Goal: Task Accomplishment & Management: Use online tool/utility

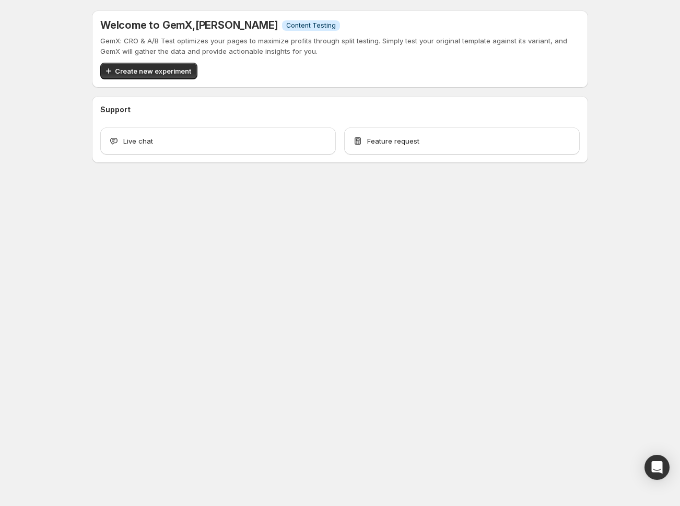
click at [150, 72] on span "Create new experiment" at bounding box center [153, 71] width 76 height 10
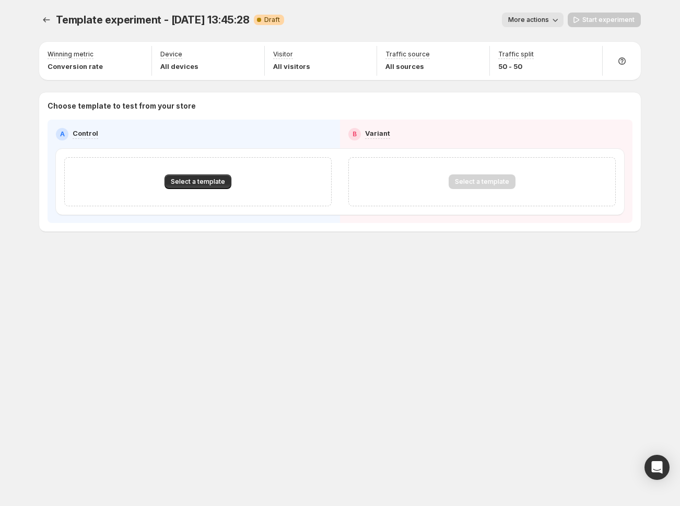
click at [55, 16] on div at bounding box center [47, 20] width 17 height 15
click at [52, 19] on icon "Experiments" at bounding box center [46, 20] width 10 height 10
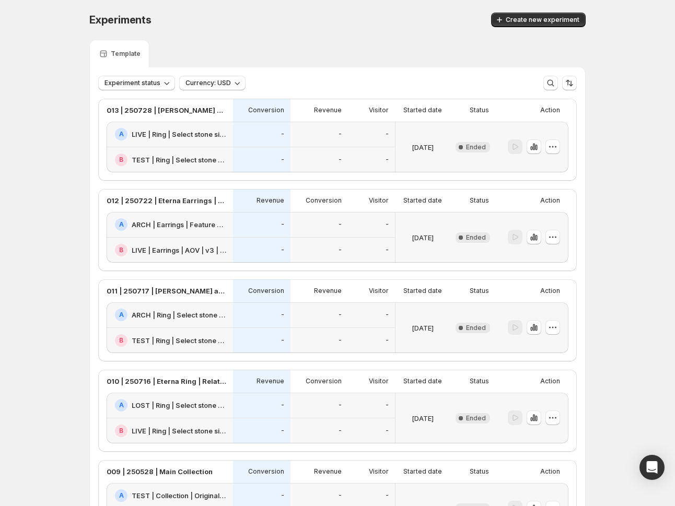
click at [389, 37] on div "Experiments. This page is ready Experiments Create new experiment" at bounding box center [337, 20] width 496 height 40
click at [537, 19] on span "Create new experiment" at bounding box center [542, 20] width 74 height 8
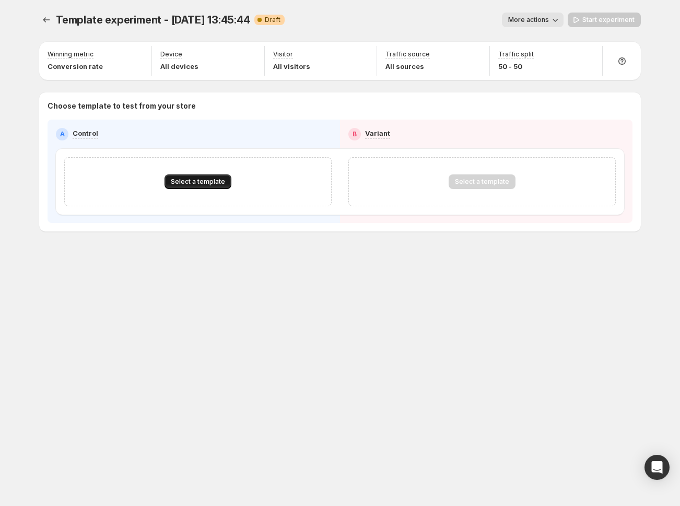
click at [203, 181] on span "Select a template" at bounding box center [198, 182] width 54 height 8
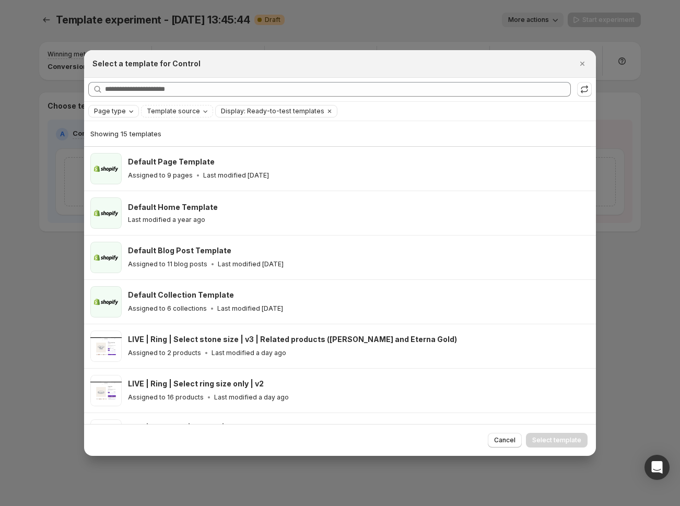
click at [119, 112] on span "Page type" at bounding box center [110, 111] width 32 height 8
click at [137, 143] on span "Home page" at bounding box center [127, 143] width 38 height 8
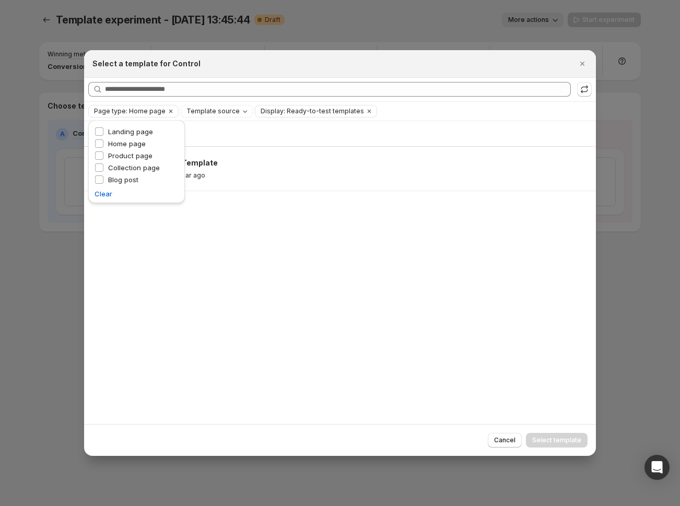
click at [359, 241] on div "Showing 1 template Default Home Template Last modified a year ago" at bounding box center [340, 272] width 512 height 303
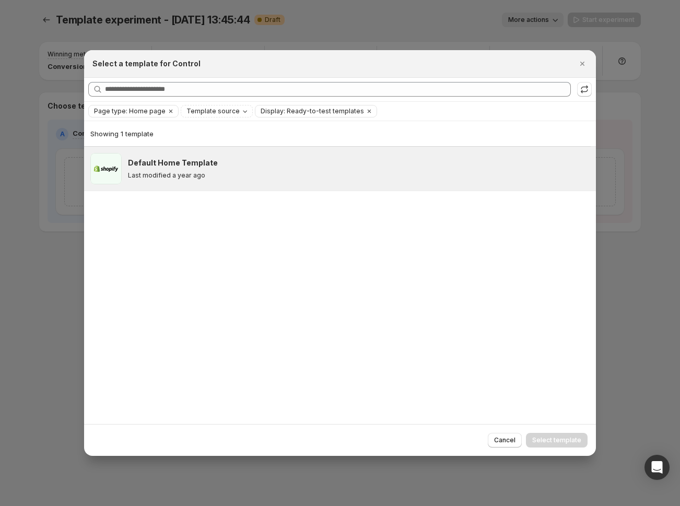
click at [191, 167] on h3 "Default Home Template" at bounding box center [173, 163] width 90 height 10
click at [558, 440] on span "Select template" at bounding box center [556, 440] width 49 height 8
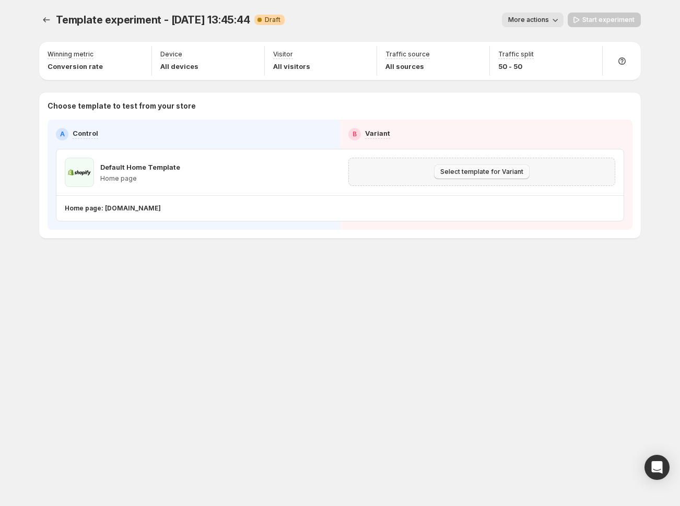
click at [457, 175] on span "Select template for Variant" at bounding box center [481, 172] width 83 height 8
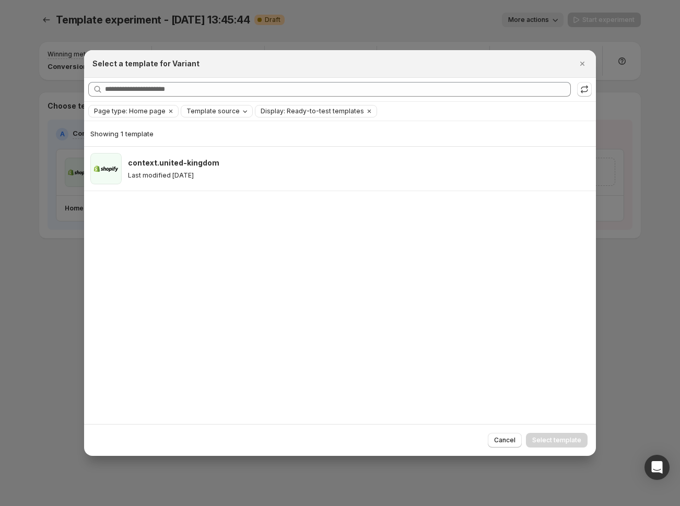
click at [229, 113] on span "Template source" at bounding box center [212, 111] width 53 height 8
click at [213, 145] on span "GemPages" at bounding box center [215, 143] width 36 height 8
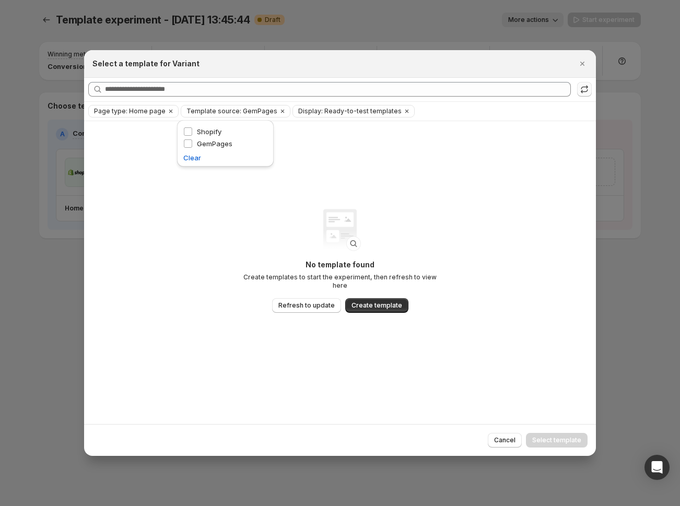
click at [586, 94] on icon ":r3u:" at bounding box center [584, 89] width 10 height 10
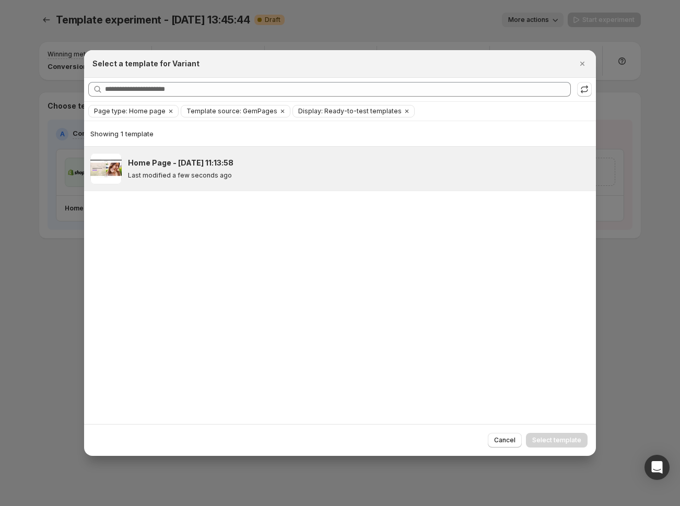
click at [244, 162] on div "Home Page - [DATE] 11:13:58" at bounding box center [357, 163] width 458 height 10
click at [569, 444] on button "Select template" at bounding box center [557, 440] width 62 height 15
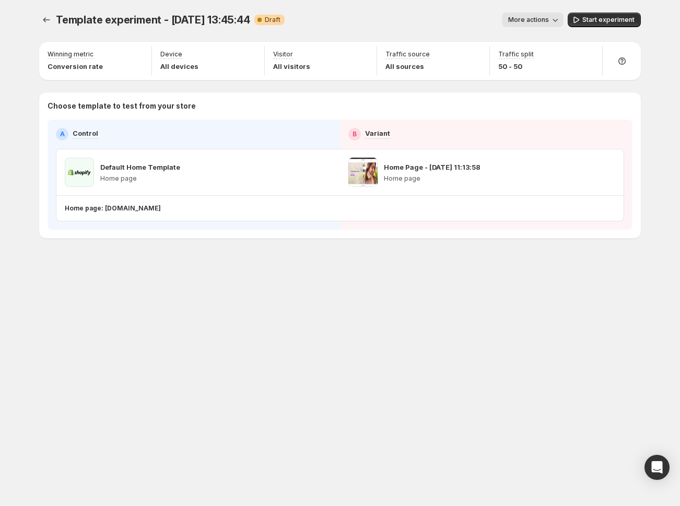
click at [534, 21] on span "More actions" at bounding box center [528, 20] width 41 height 8
click at [549, 62] on span "Rename" at bounding box center [538, 59] width 27 height 8
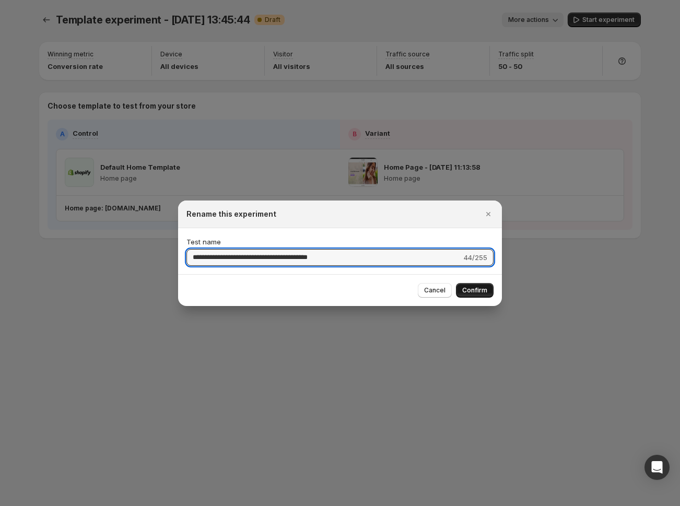
type input "**********"
click at [477, 291] on span "Confirm" at bounding box center [474, 290] width 25 height 8
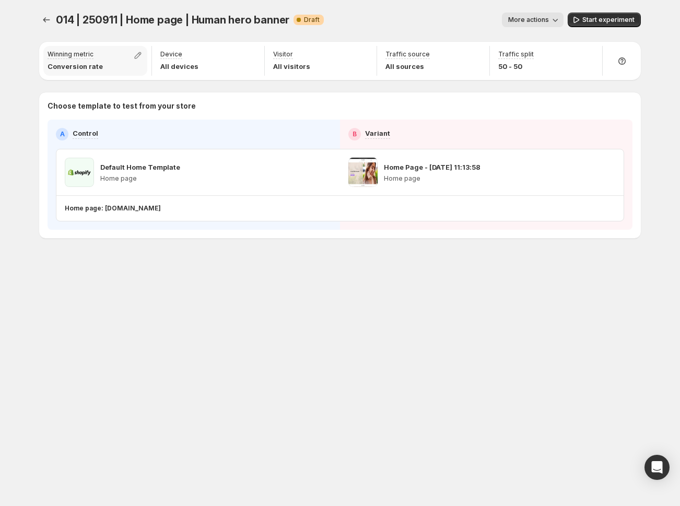
click at [117, 57] on div "Winning metric Conversion rate" at bounding box center [95, 61] width 104 height 30
click at [140, 55] on icon "button" at bounding box center [138, 55] width 10 height 10
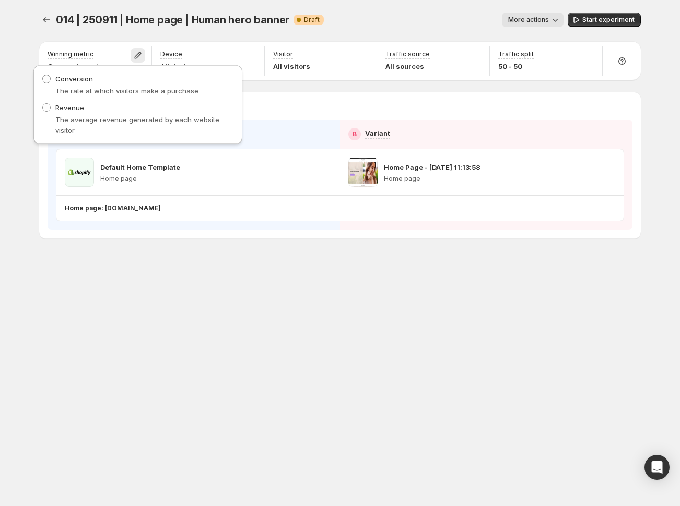
click at [162, 38] on div "014 | 250911 | Home page | Human hero banner. This page is ready 014 | 250911 |…" at bounding box center [340, 20] width 602 height 40
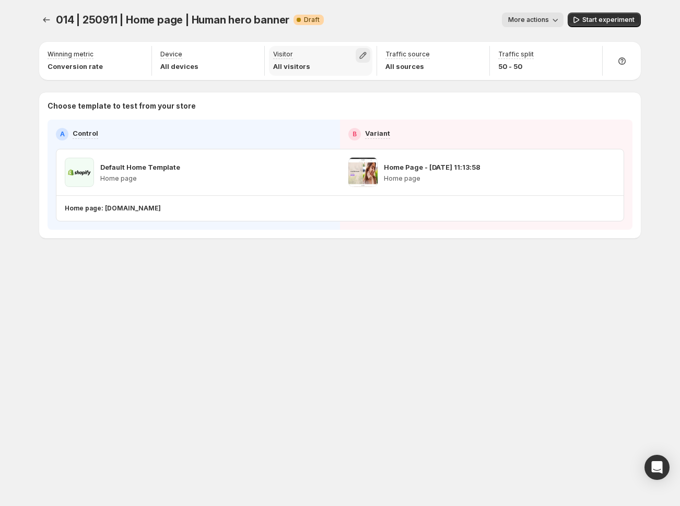
click at [363, 57] on icon "button" at bounding box center [363, 55] width 7 height 7
click at [392, 41] on div "Winning metric Conversion rate Device All devices Visitor All visitors Traffic …" at bounding box center [340, 139] width 602 height 198
click at [477, 57] on icon "button" at bounding box center [475, 55] width 10 height 10
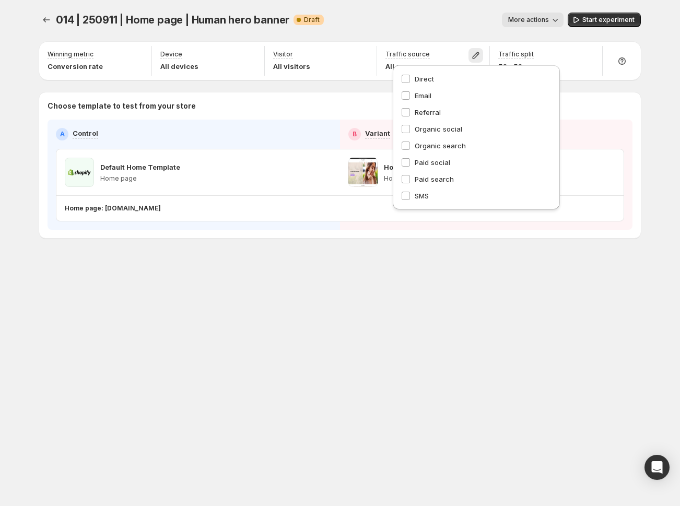
click at [484, 35] on div "014 | 250911 | Home page | Human hero banner. This page is ready 014 | 250911 |…" at bounding box center [340, 20] width 602 height 40
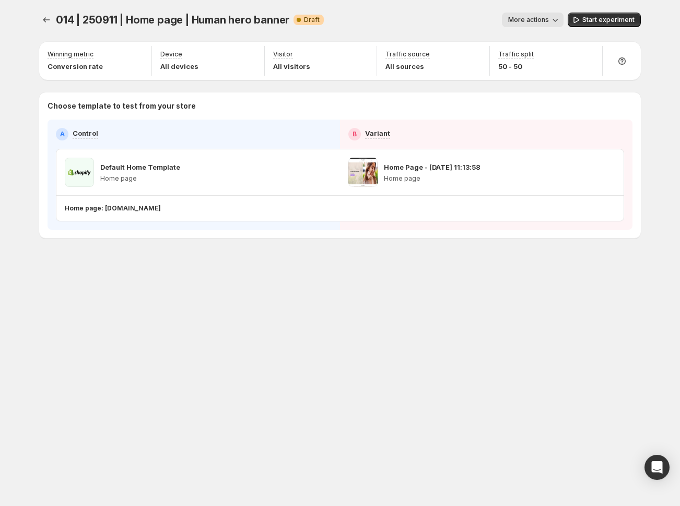
click at [617, 20] on span "Start experiment" at bounding box center [608, 20] width 52 height 8
click at [45, 20] on icon "Experiments" at bounding box center [46, 19] width 7 height 5
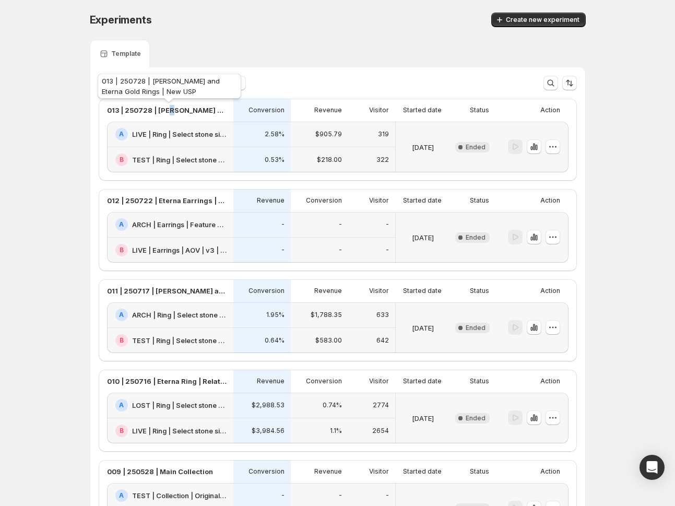
drag, startPoint x: 171, startPoint y: 109, endPoint x: 149, endPoint y: 106, distance: 21.6
click at [173, 109] on p "013 | 250728 | [PERSON_NAME] and Eterna Gold Rings | New USP" at bounding box center [167, 110] width 120 height 10
click at [172, 111] on p "013 | 250728 | Cerchio and Eterna Gold Rings | New USP" at bounding box center [167, 110] width 120 height 10
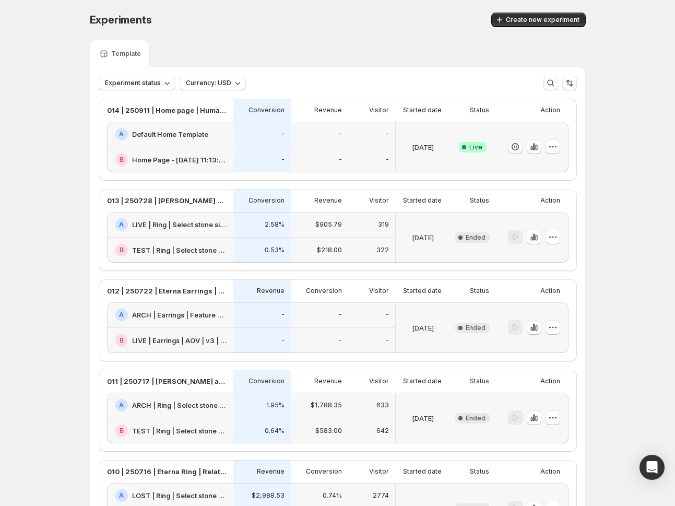
click at [538, 151] on icon "button" at bounding box center [534, 147] width 10 height 10
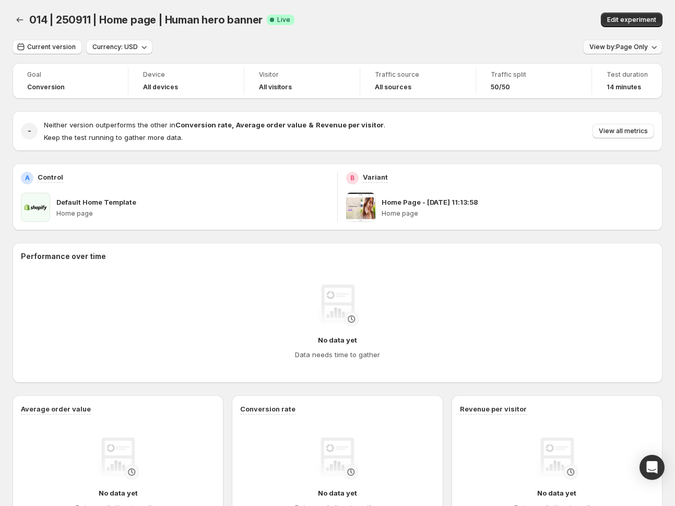
click at [635, 47] on span "View by: Page Only" at bounding box center [619, 47] width 58 height 8
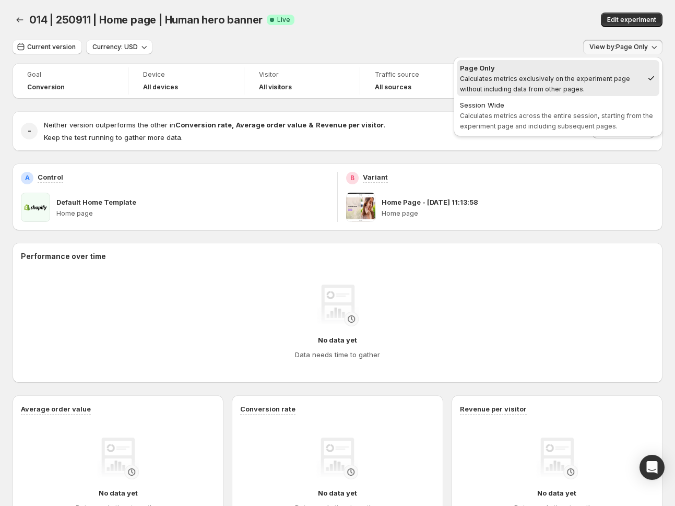
click at [547, 112] on span "Calculates metrics across the entire session, starting from the experiment page…" at bounding box center [556, 121] width 193 height 18
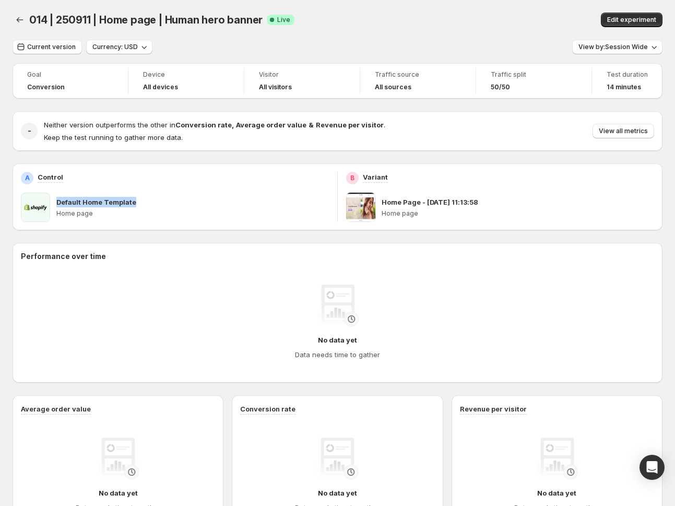
drag, startPoint x: 56, startPoint y: 201, endPoint x: 139, endPoint y: 202, distance: 82.5
click at [140, 204] on div "Default Home Template" at bounding box center [192, 202] width 273 height 10
copy p "Default Home Template"
drag, startPoint x: 385, startPoint y: 202, endPoint x: 484, endPoint y: 203, distance: 98.7
click at [488, 205] on div "Home Page - [DATE] 11:13:58" at bounding box center [518, 202] width 273 height 10
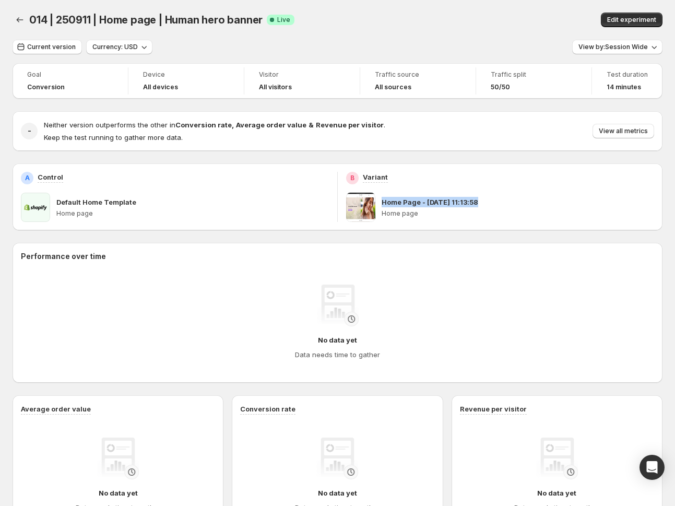
copy p "Home Page - [DATE] 11:13:58"
click at [25, 21] on button "Back" at bounding box center [20, 20] width 15 height 15
drag, startPoint x: 25, startPoint y: 21, endPoint x: 17, endPoint y: 21, distance: 7.8
click at [25, 21] on button "Back" at bounding box center [20, 20] width 15 height 15
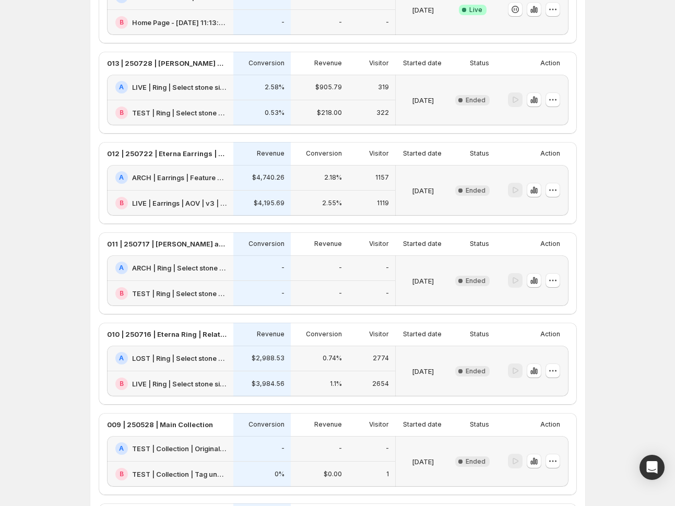
scroll to position [138, 0]
click at [189, 64] on p "013 | 250728 | [PERSON_NAME] and Eterna Gold Rings | New USP" at bounding box center [167, 62] width 120 height 10
click at [213, 64] on p "013 | 250728 | [PERSON_NAME] and Eterna Gold Rings | New USP" at bounding box center [167, 62] width 120 height 10
click at [539, 100] on icon "button" at bounding box center [534, 98] width 10 height 10
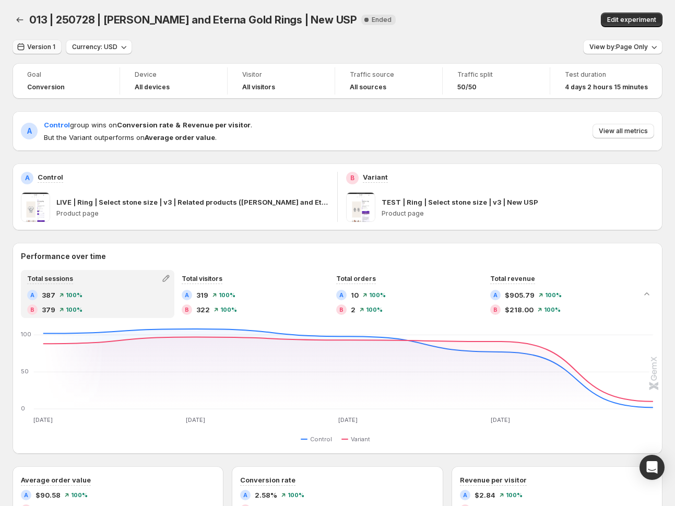
click at [34, 46] on span "Version 1" at bounding box center [41, 47] width 28 height 8
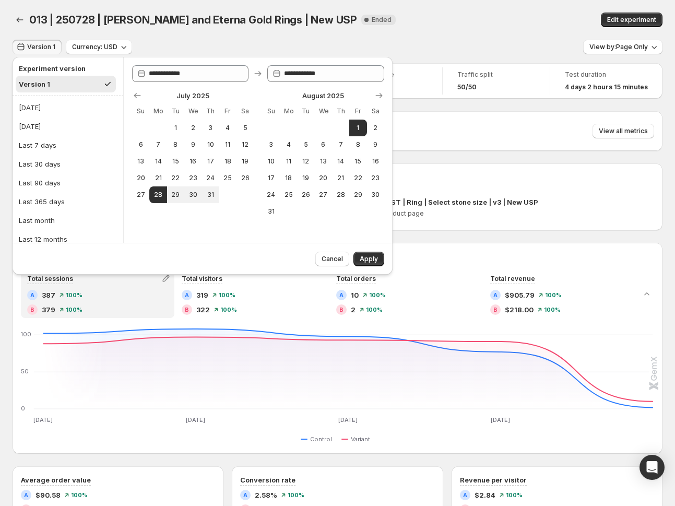
drag, startPoint x: 404, startPoint y: 38, endPoint x: 393, endPoint y: 67, distance: 31.9
click at [404, 38] on div "013 | 250728 | Cerchio and Eterna Gold Rings | New USP. This page is ready 013 …" at bounding box center [338, 20] width 650 height 40
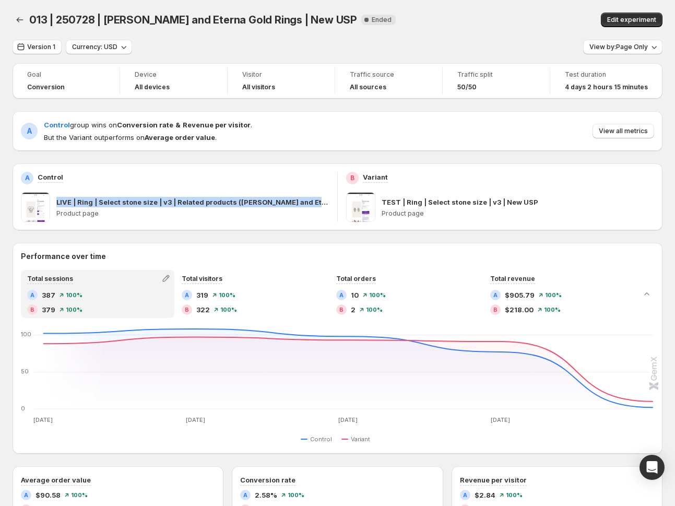
drag, startPoint x: 54, startPoint y: 204, endPoint x: 310, endPoint y: 198, distance: 255.9
click at [328, 201] on div "LIVE | Ring | Select stone size | v3 | Related products (Cerchio and Eterna Gol…" at bounding box center [175, 207] width 308 height 29
copy p "LIVE | Ring | Select stone size | v3 | Related products ([PERSON_NAME] and Eter…"
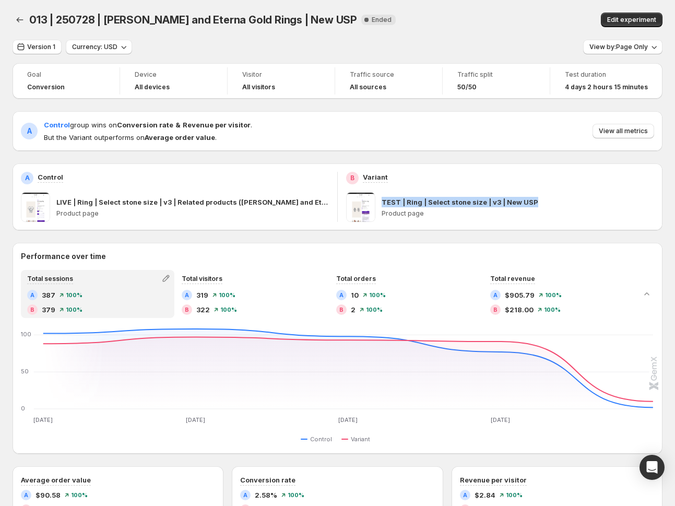
drag, startPoint x: 577, startPoint y: 207, endPoint x: 371, endPoint y: 204, distance: 206.3
click at [382, 207] on div "TEST | Ring | Select stone size | v3 | New USP Product page" at bounding box center [500, 207] width 308 height 29
copy p "TEST | Ring | Select stone size | v3 | New USP"
click at [609, 48] on span "View by: Page Only" at bounding box center [619, 47] width 58 height 8
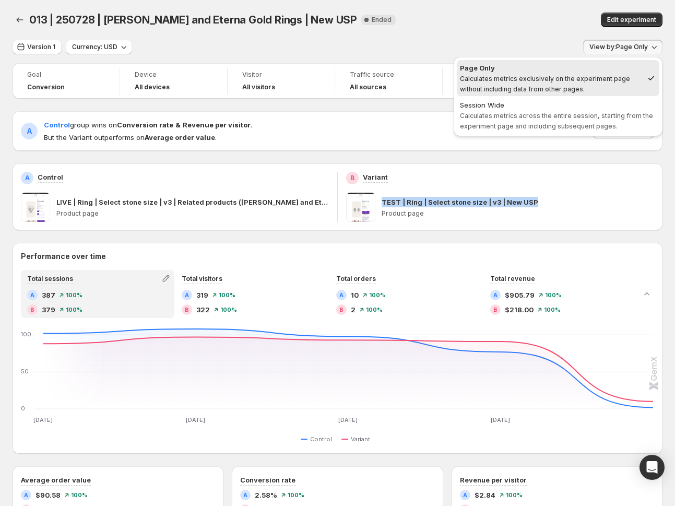
click at [539, 110] on span "Session Wide Calculates metrics across the entire session, starting from the ex…" at bounding box center [558, 115] width 196 height 31
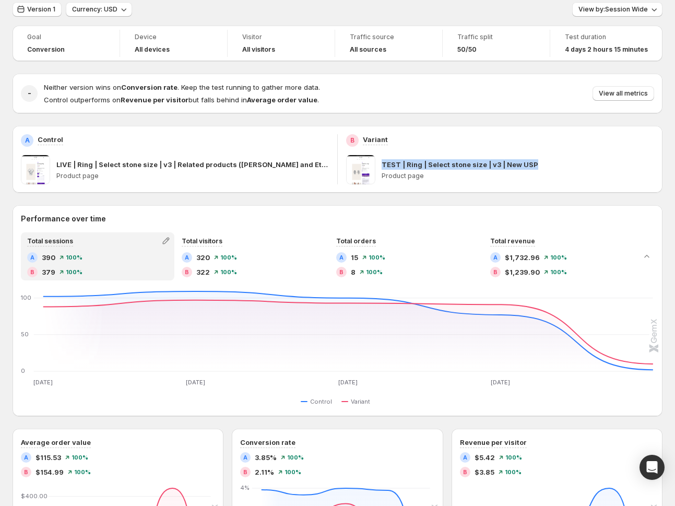
scroll to position [11, 0]
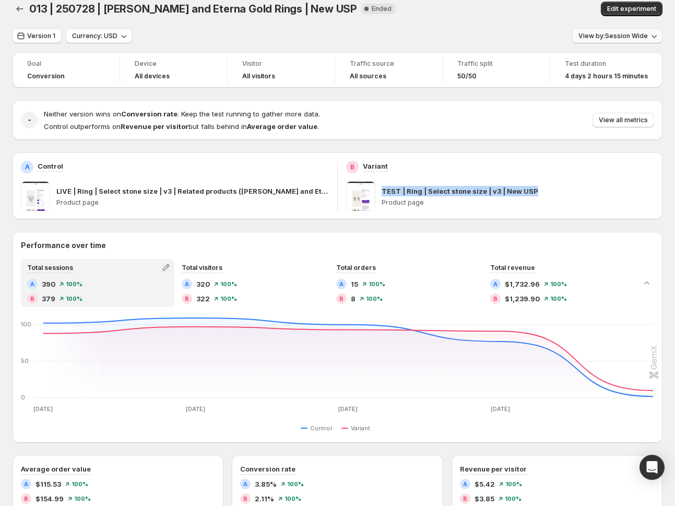
click at [621, 34] on span "View by: Session Wide" at bounding box center [613, 36] width 69 height 8
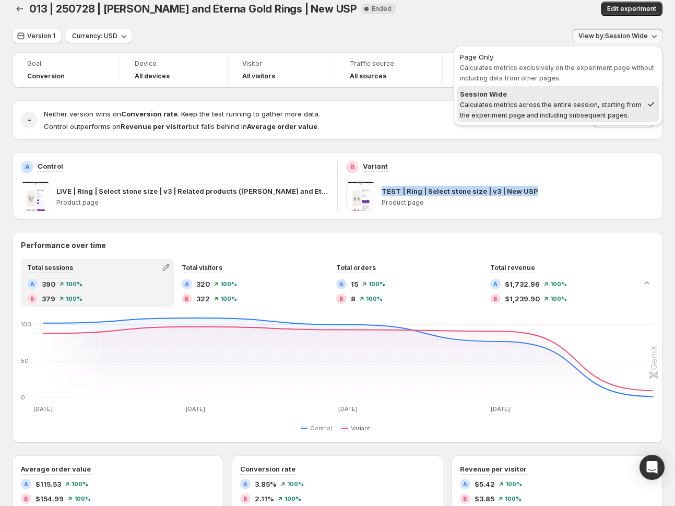
click at [581, 66] on span "Calculates metrics exclusively on the experiment page without including data fr…" at bounding box center [557, 73] width 194 height 18
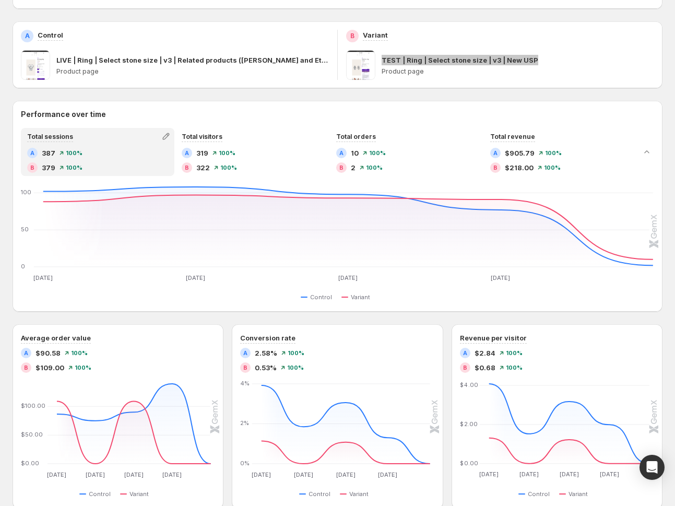
scroll to position [0, 0]
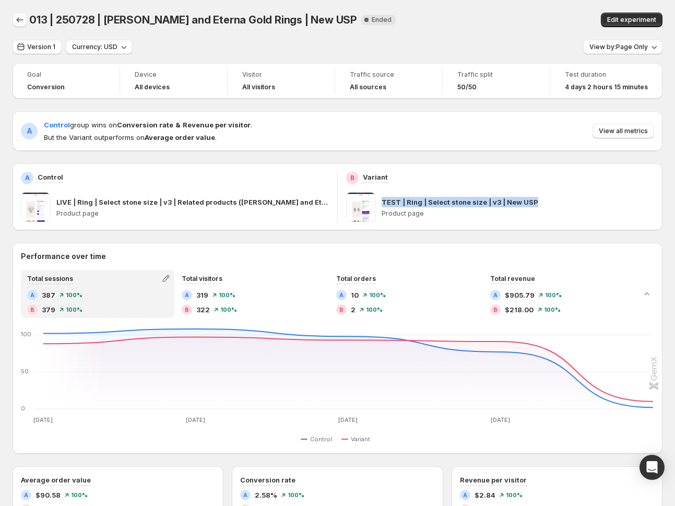
click at [20, 21] on icon "Back" at bounding box center [20, 20] width 10 height 10
drag, startPoint x: 20, startPoint y: 21, endPoint x: 1, endPoint y: 22, distance: 18.8
click at [20, 21] on icon "Back" at bounding box center [20, 20] width 10 height 10
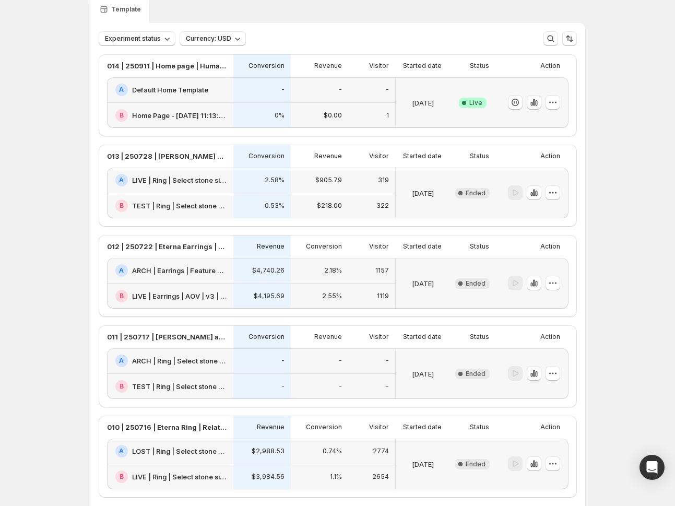
scroll to position [55, 0]
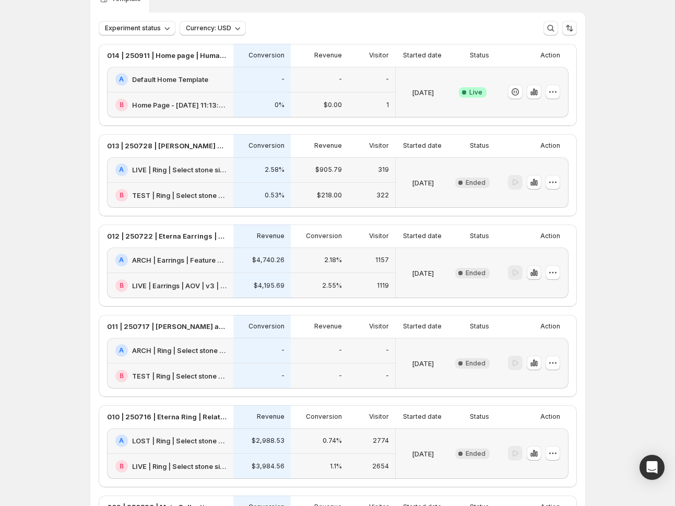
click at [534, 271] on icon "button" at bounding box center [534, 272] width 10 height 10
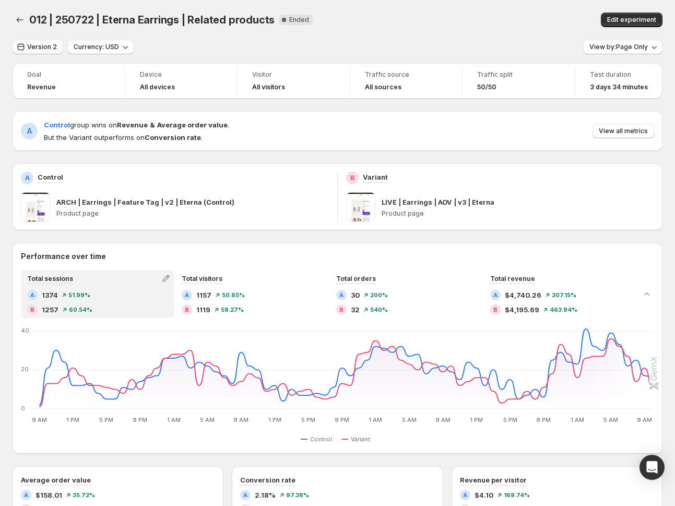
click at [44, 47] on span "Version 2" at bounding box center [42, 47] width 30 height 8
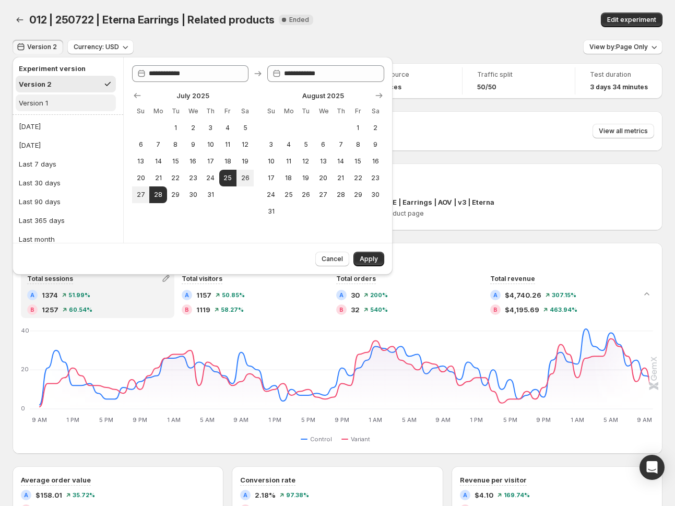
click at [54, 99] on button "Version 1" at bounding box center [66, 103] width 100 height 17
type input "**********"
click at [59, 87] on button "Version 2" at bounding box center [66, 84] width 100 height 17
type input "**********"
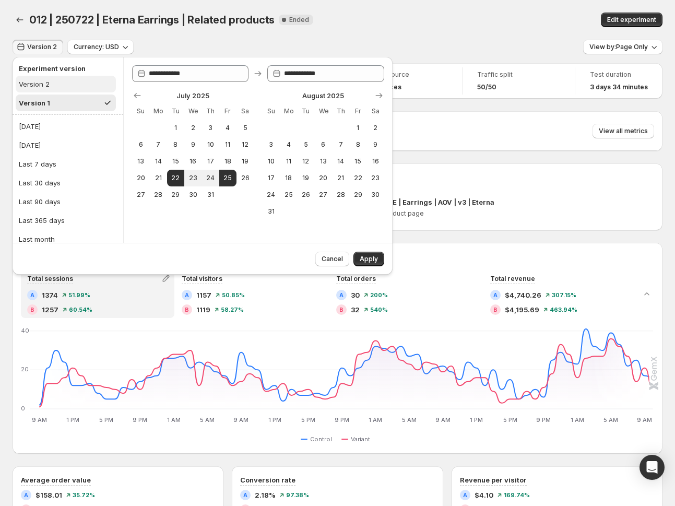
type input "**********"
click at [61, 105] on button "Version 1" at bounding box center [66, 103] width 100 height 17
type input "**********"
drag, startPoint x: 59, startPoint y: 83, endPoint x: 60, endPoint y: 90, distance: 7.3
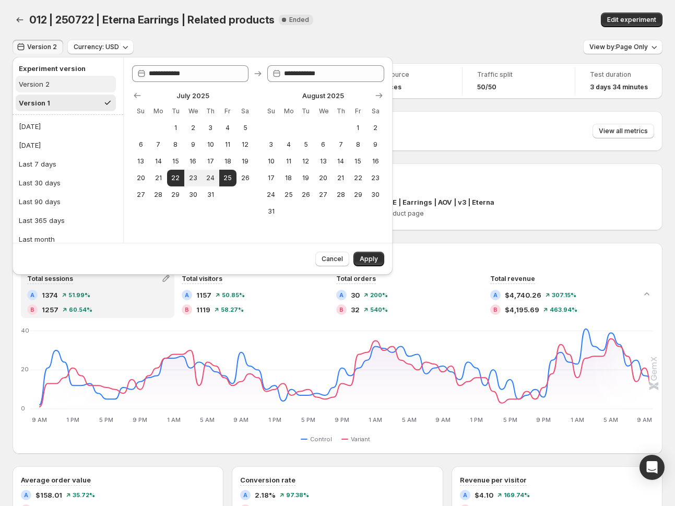
click at [59, 83] on button "Version 2" at bounding box center [66, 84] width 100 height 17
type input "**********"
click at [58, 96] on button "Version 1" at bounding box center [66, 103] width 100 height 17
type input "**********"
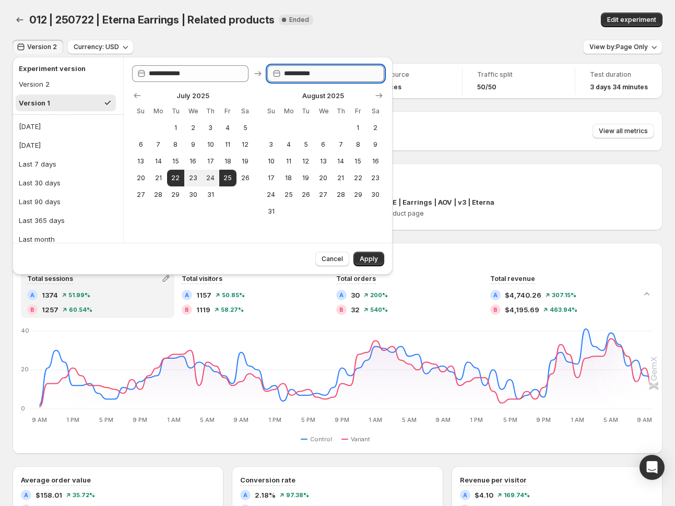
click at [328, 74] on input "**********" at bounding box center [334, 73] width 100 height 17
click at [319, 75] on input "**********" at bounding box center [334, 73] width 100 height 17
type input "**********"
click at [159, 196] on span "28" at bounding box center [158, 195] width 9 height 8
type input "**********"
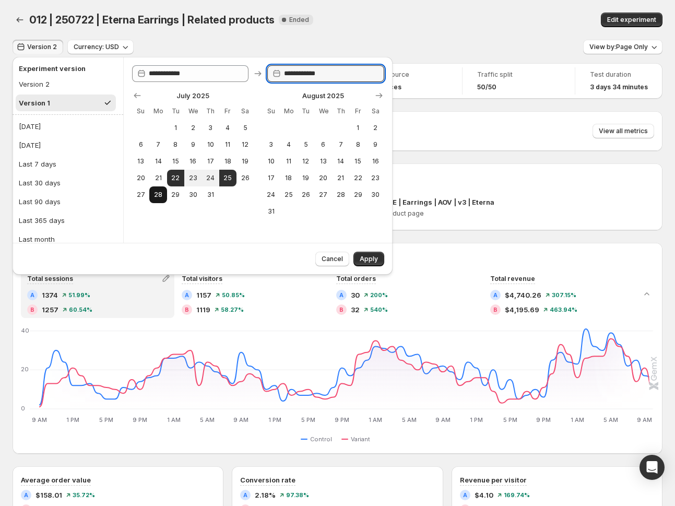
type input "**********"
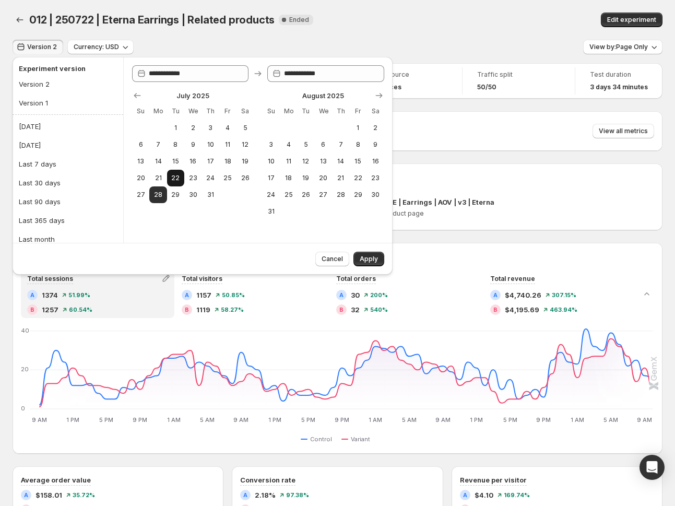
click at [170, 177] on button "22" at bounding box center [175, 178] width 17 height 17
type input "**********"
click at [158, 194] on span "28" at bounding box center [158, 195] width 9 height 8
type input "**********"
click at [367, 256] on span "Apply" at bounding box center [369, 259] width 18 height 8
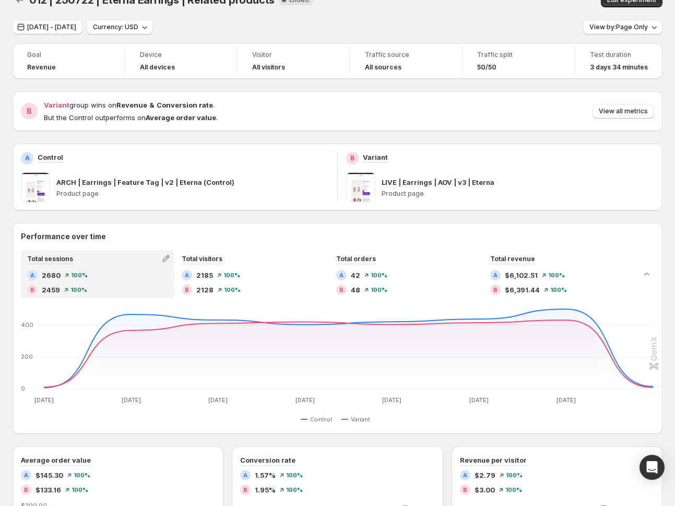
scroll to position [19, 0]
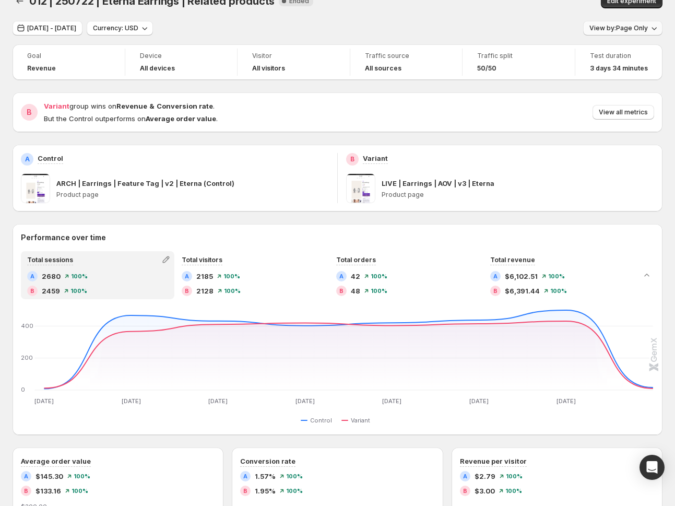
click at [632, 29] on span "View by: Page Only" at bounding box center [619, 28] width 58 height 8
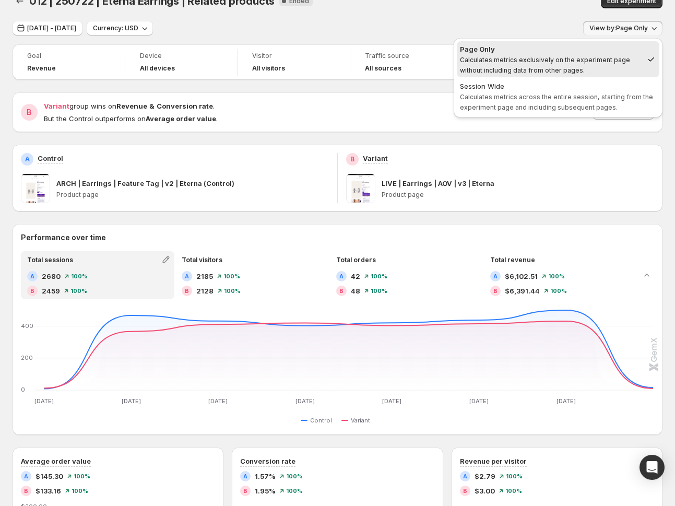
click at [561, 93] on span "Calculates metrics across the entire session, starting from the experiment page…" at bounding box center [556, 102] width 193 height 18
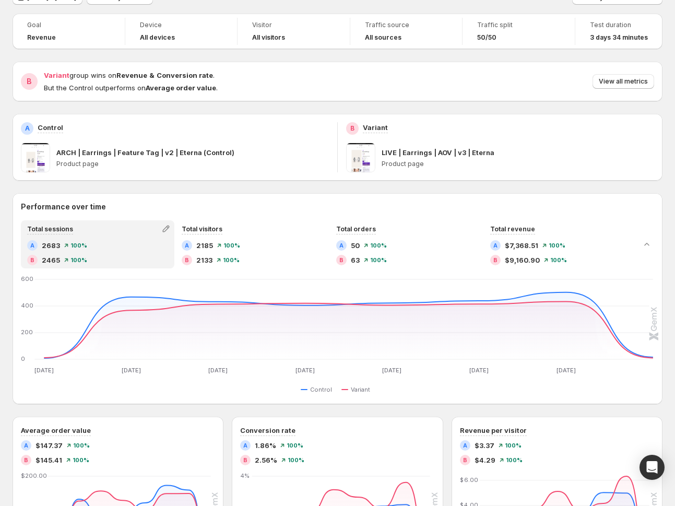
scroll to position [0, 0]
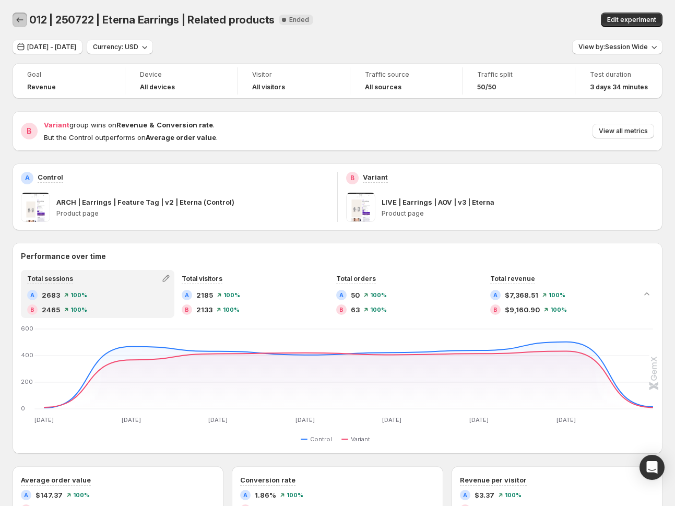
click at [17, 18] on icon "Back" at bounding box center [20, 20] width 10 height 10
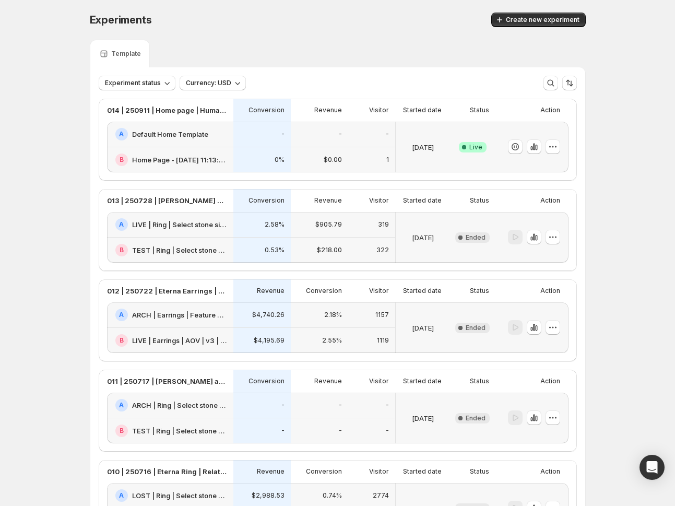
click at [158, 131] on h2 "Default Home Template" at bounding box center [170, 134] width 76 height 10
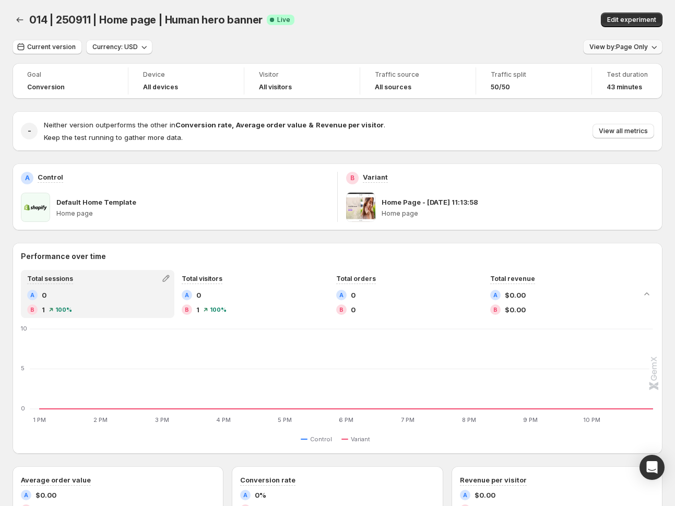
click at [636, 50] on span "View by: Page Only" at bounding box center [619, 47] width 58 height 8
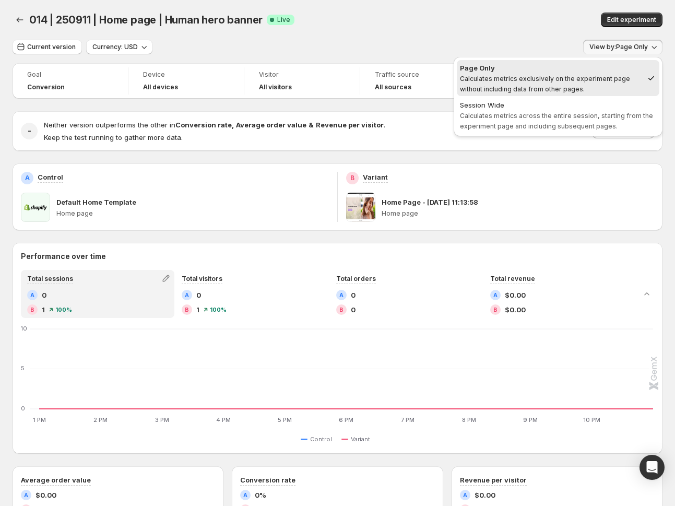
click at [338, 44] on div "Current version Currency: USD View by: Page Only" at bounding box center [338, 47] width 650 height 15
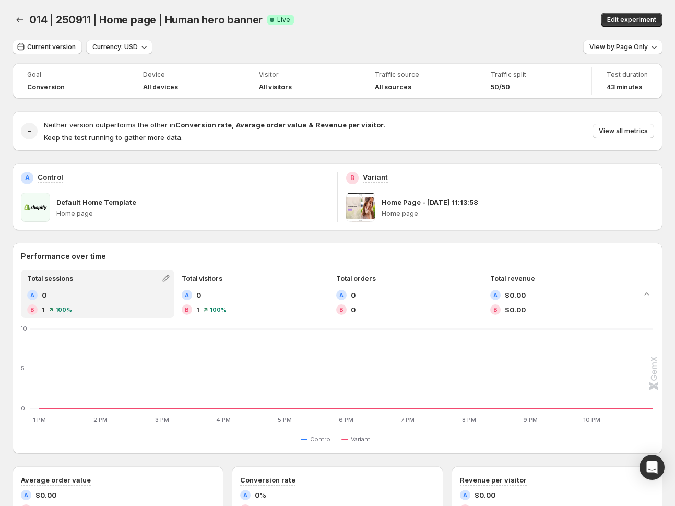
click at [438, 22] on div "014 | 250911 | Home page | Human hero banner Success Complete Live" at bounding box center [235, 20] width 412 height 15
click at [512, 154] on div "Goal Conversion Device All devices Visitor All visitors Traffic source All sour…" at bounding box center [338, 465] width 650 height 805
click at [369, 208] on span at bounding box center [360, 207] width 29 height 29
drag, startPoint x: 24, startPoint y: 20, endPoint x: 44, endPoint y: 25, distance: 20.4
click at [24, 20] on icon "Back" at bounding box center [20, 20] width 10 height 10
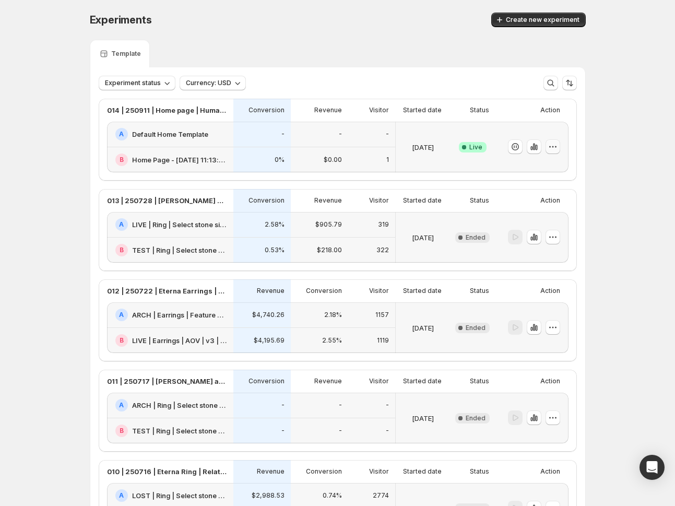
click at [557, 147] on icon "button" at bounding box center [553, 147] width 10 height 10
drag, startPoint x: 605, startPoint y: 138, endPoint x: 516, endPoint y: 131, distance: 89.1
click at [154, 108] on p "014 | 250911 | Home page | Human hero banner" at bounding box center [167, 110] width 120 height 10
click at [151, 132] on h2 "Default Home Template" at bounding box center [170, 134] width 76 height 10
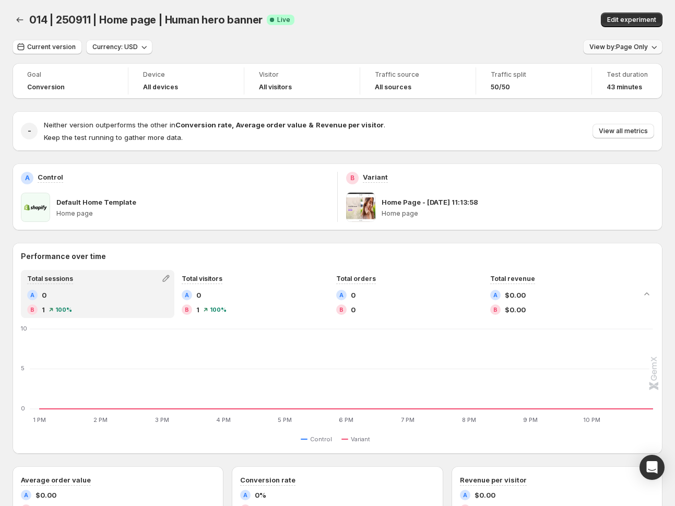
click at [656, 46] on icon "button" at bounding box center [654, 47] width 10 height 10
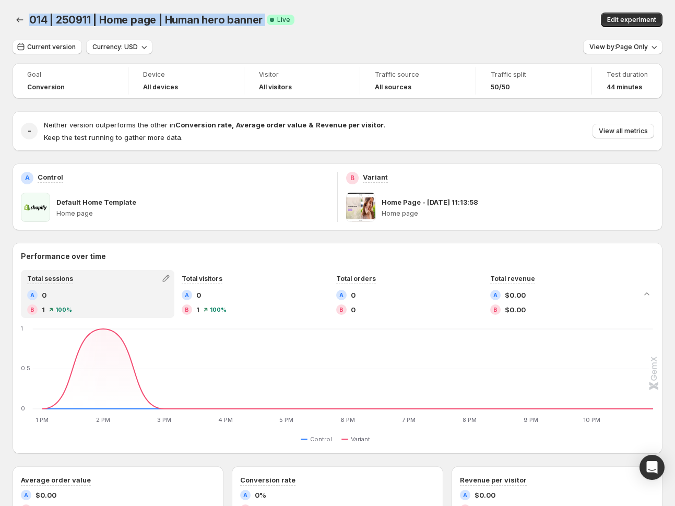
drag, startPoint x: 30, startPoint y: 22, endPoint x: 265, endPoint y: 16, distance: 234.5
click at [264, 19] on div "014 | 250911 | Home page | Human hero banner Success Complete Live" at bounding box center [235, 20] width 412 height 15
copy span "014 | 250911 | Home page | Human hero banner"
